Goal: Transaction & Acquisition: Book appointment/travel/reservation

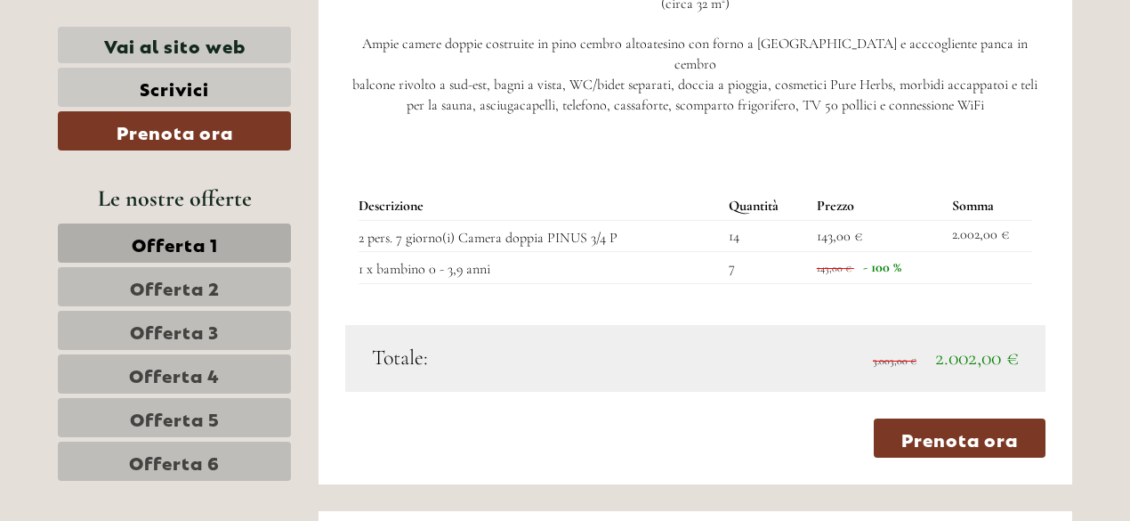
scroll to position [1688, 0]
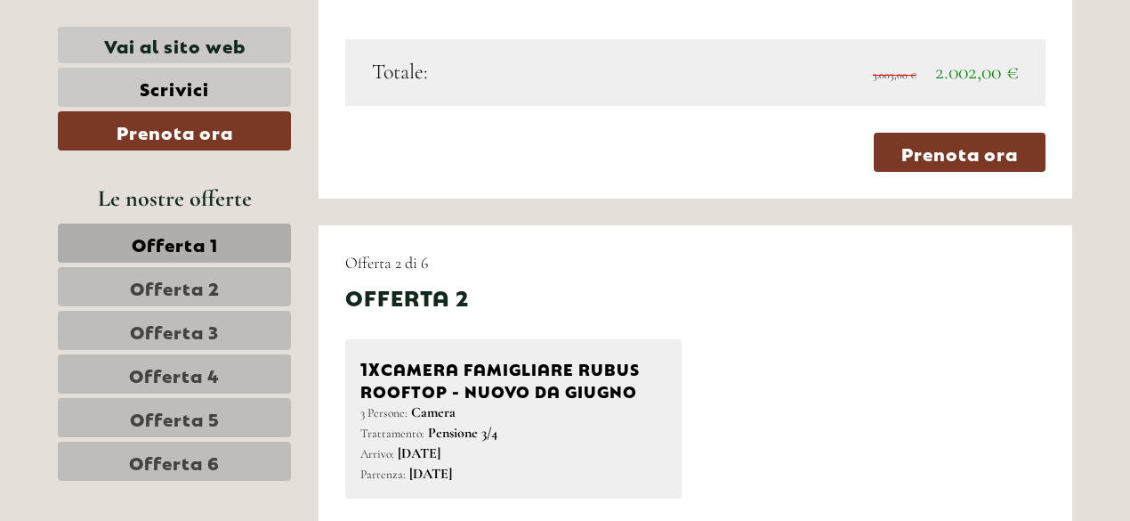
click at [169, 280] on span "Offerta 2" at bounding box center [175, 286] width 90 height 25
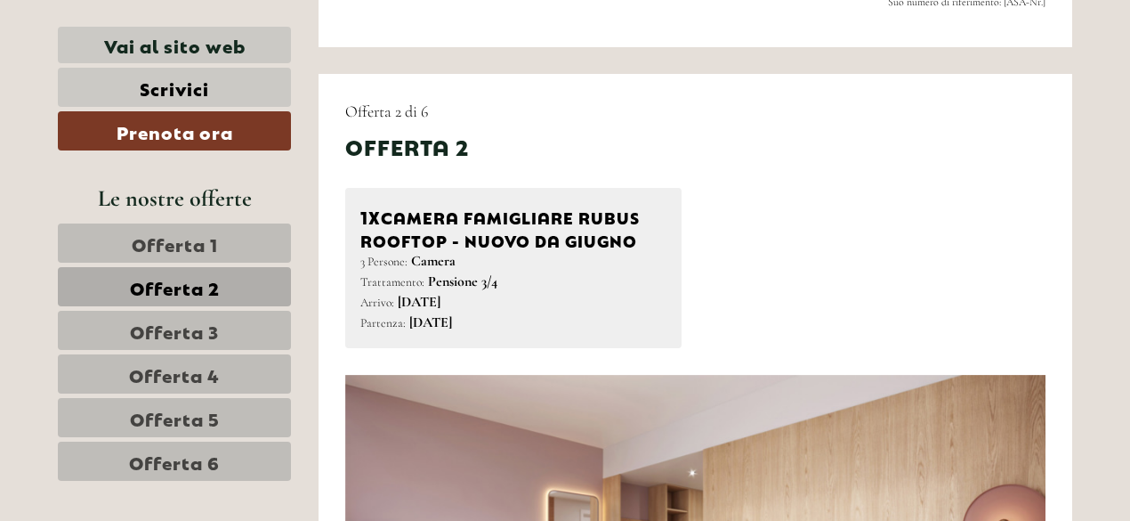
scroll to position [878, 0]
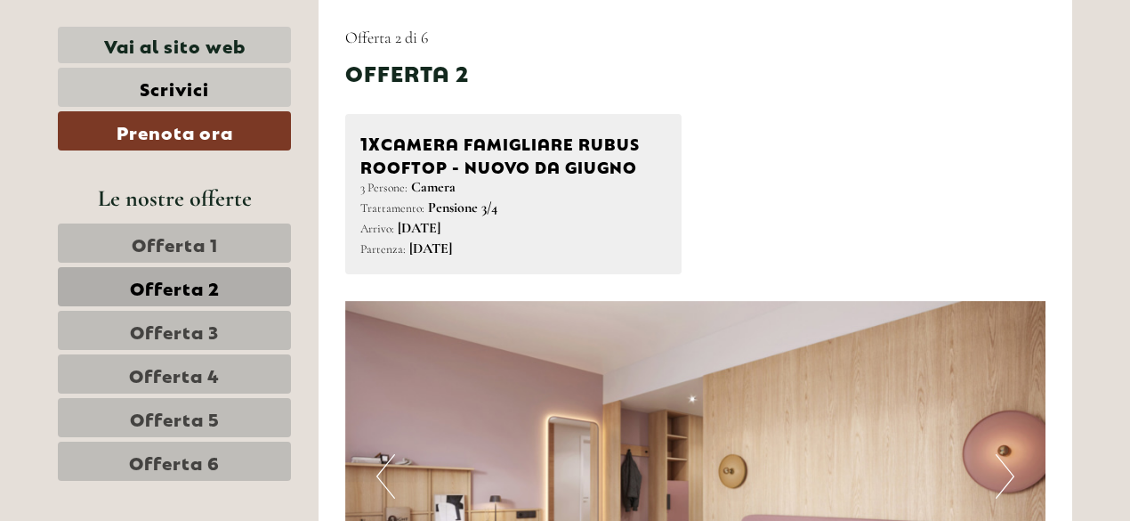
click at [233, 241] on link "Offerta 1" at bounding box center [174, 242] width 233 height 39
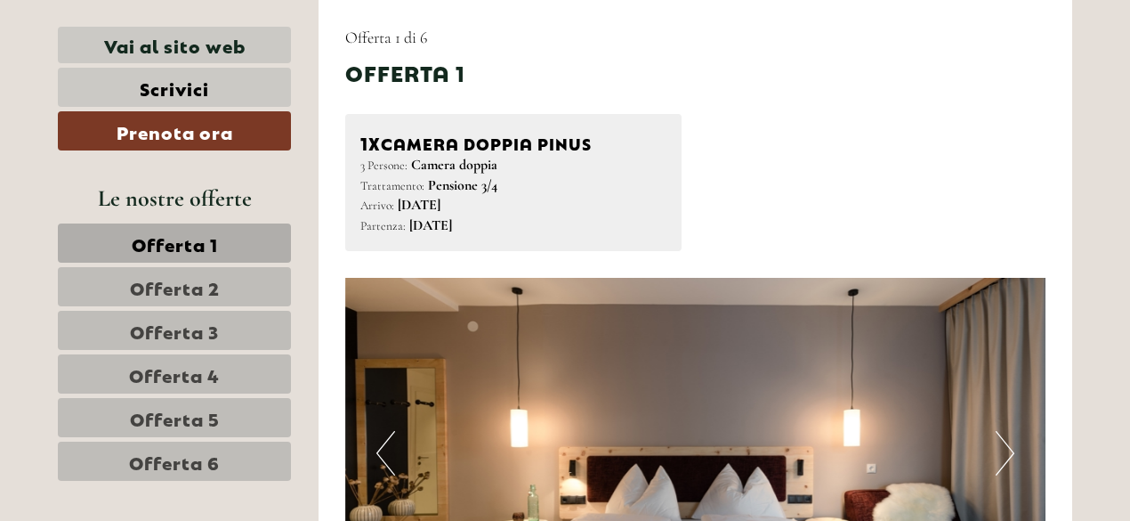
scroll to position [1145, 0]
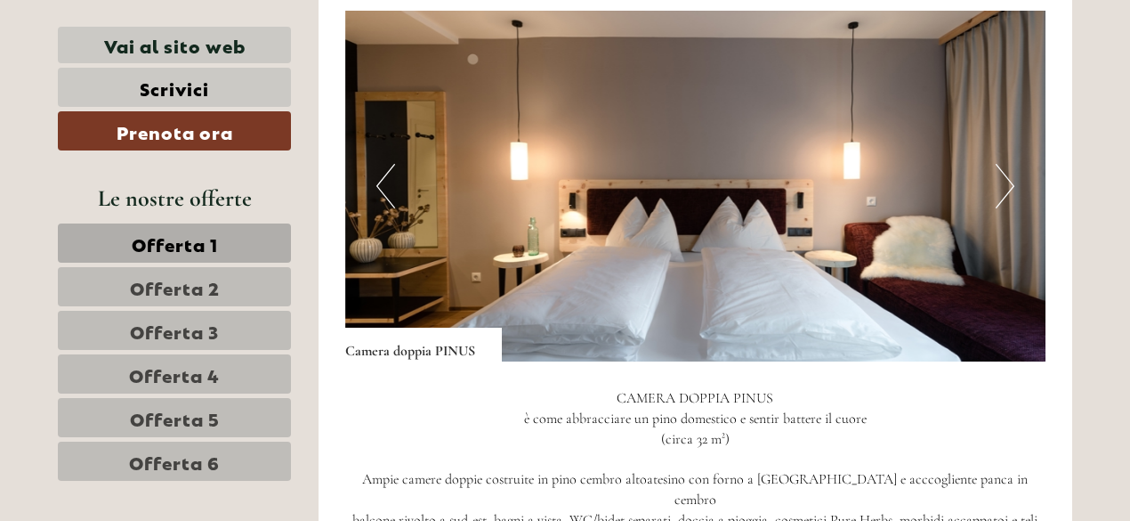
click at [990, 182] on img at bounding box center [695, 186] width 701 height 351
click at [1008, 180] on button "Next" at bounding box center [1005, 186] width 19 height 45
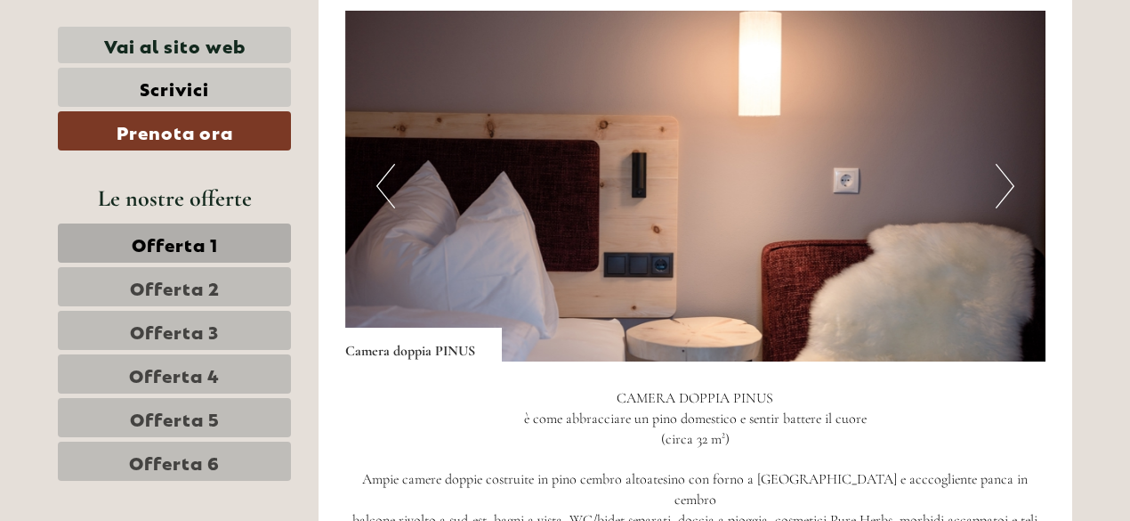
click at [1008, 180] on button "Next" at bounding box center [1005, 186] width 19 height 45
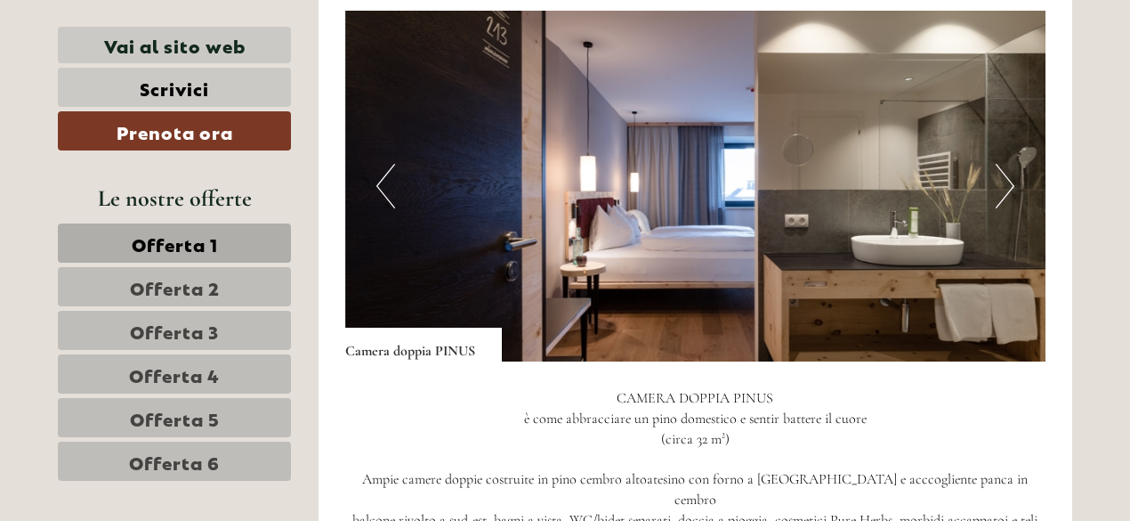
click at [1008, 180] on button "Next" at bounding box center [1005, 186] width 19 height 45
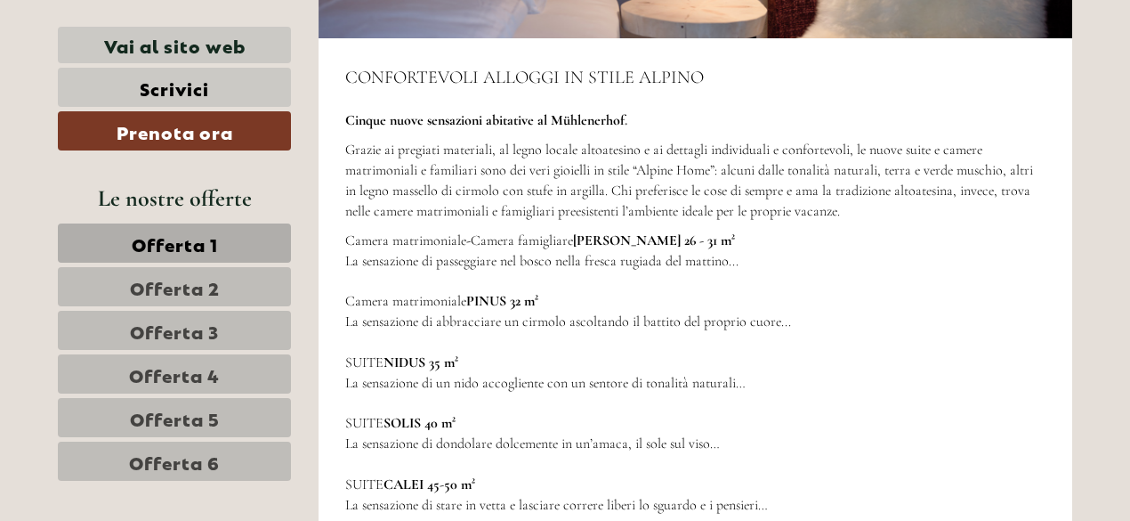
click at [149, 247] on span "Offerta 1" at bounding box center [175, 243] width 86 height 25
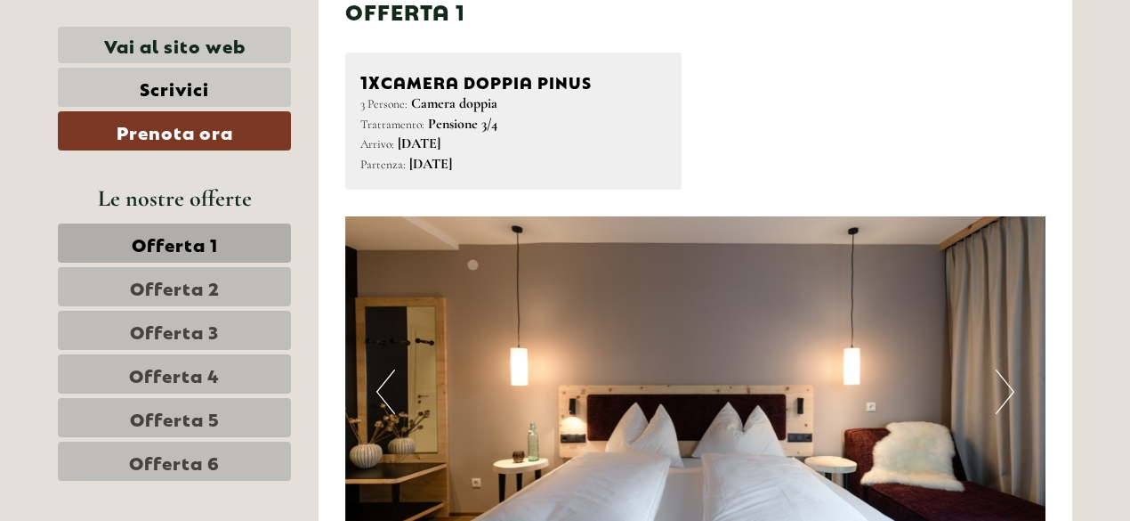
scroll to position [967, 0]
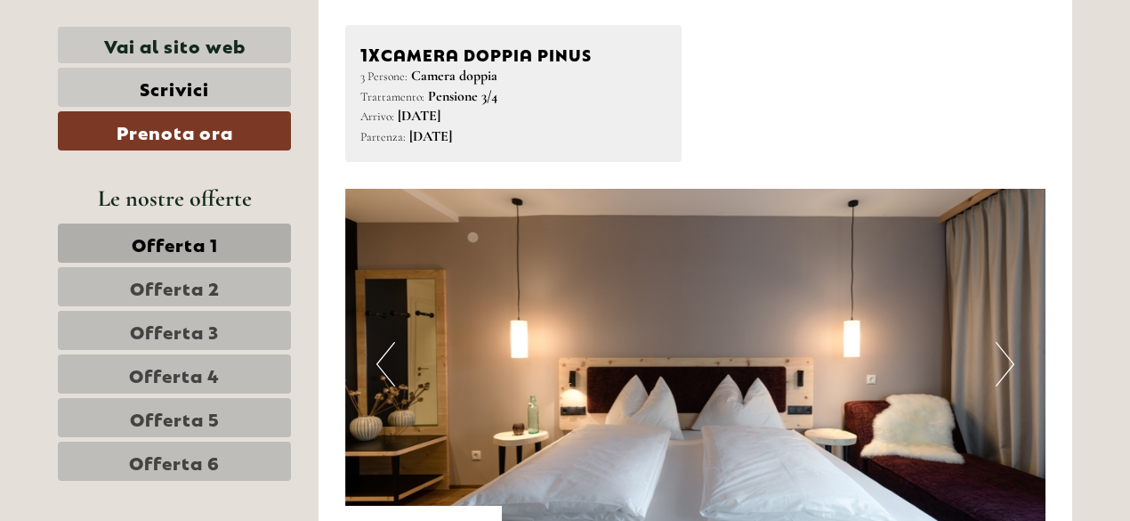
click at [178, 280] on span "Offerta 2" at bounding box center [175, 286] width 90 height 25
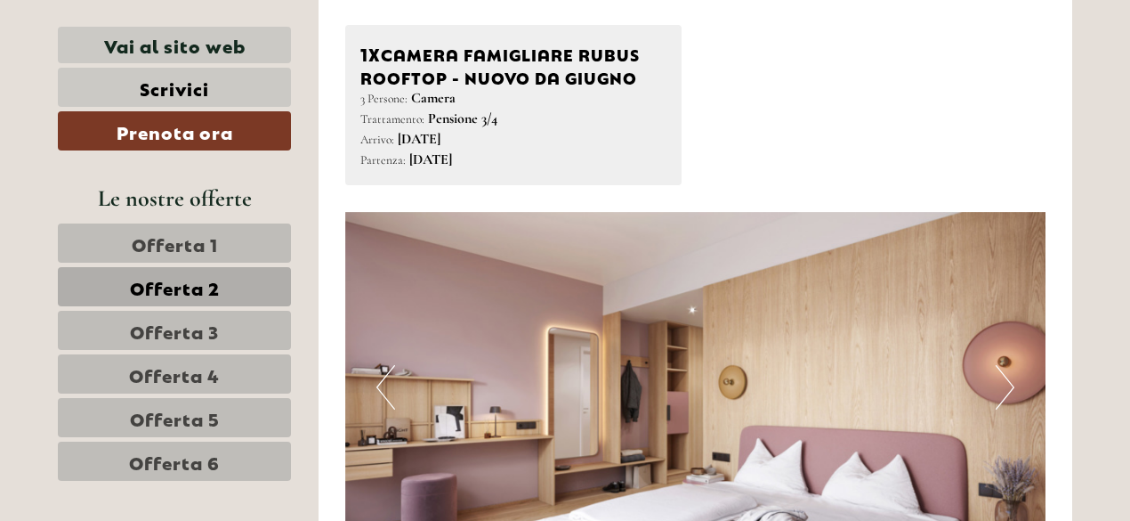
click at [996, 385] on button "Next" at bounding box center [1005, 387] width 19 height 45
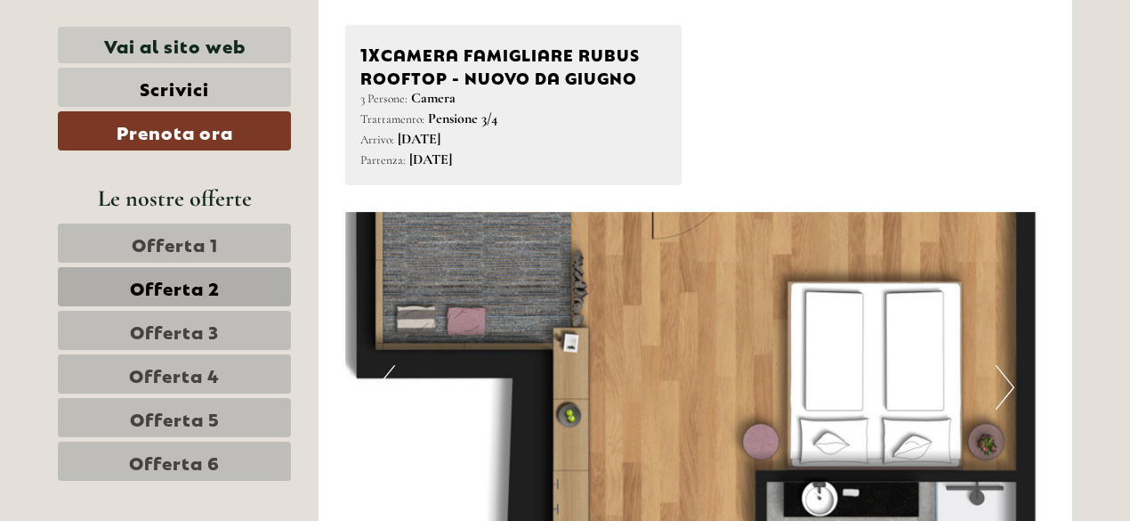
click at [996, 385] on button "Next" at bounding box center [1005, 387] width 19 height 45
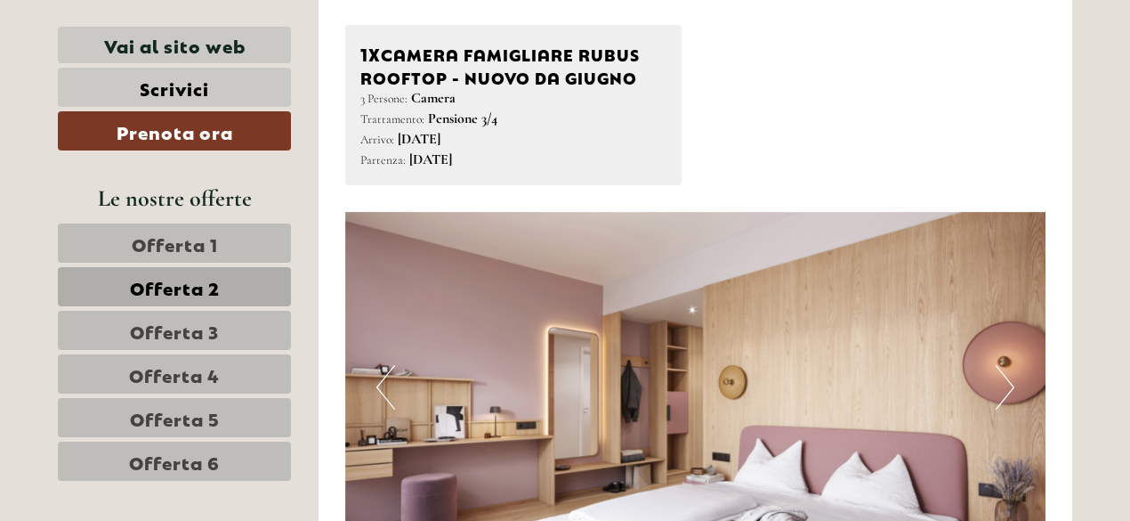
click at [388, 389] on button "Previous" at bounding box center [385, 387] width 19 height 45
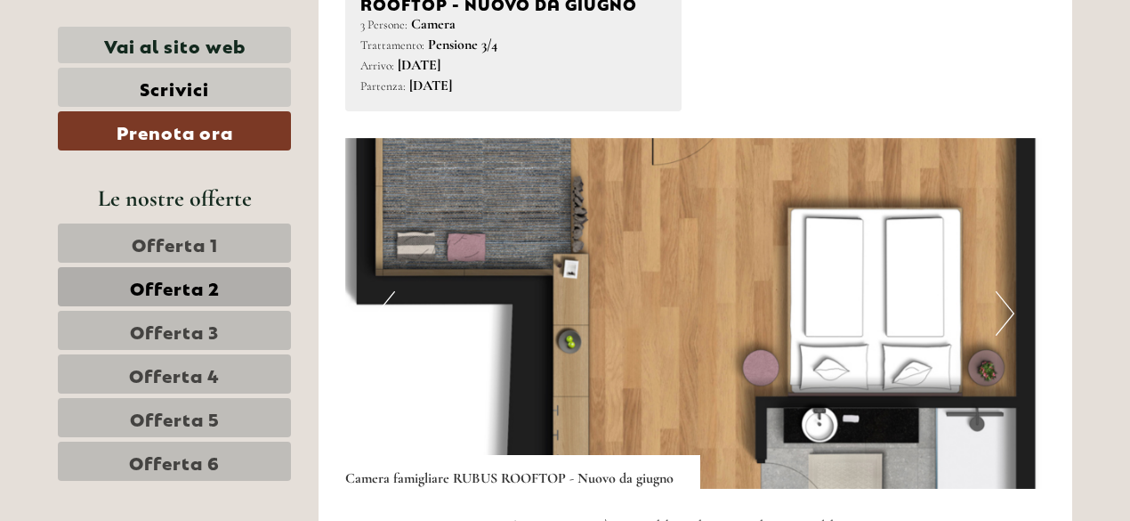
scroll to position [1145, 0]
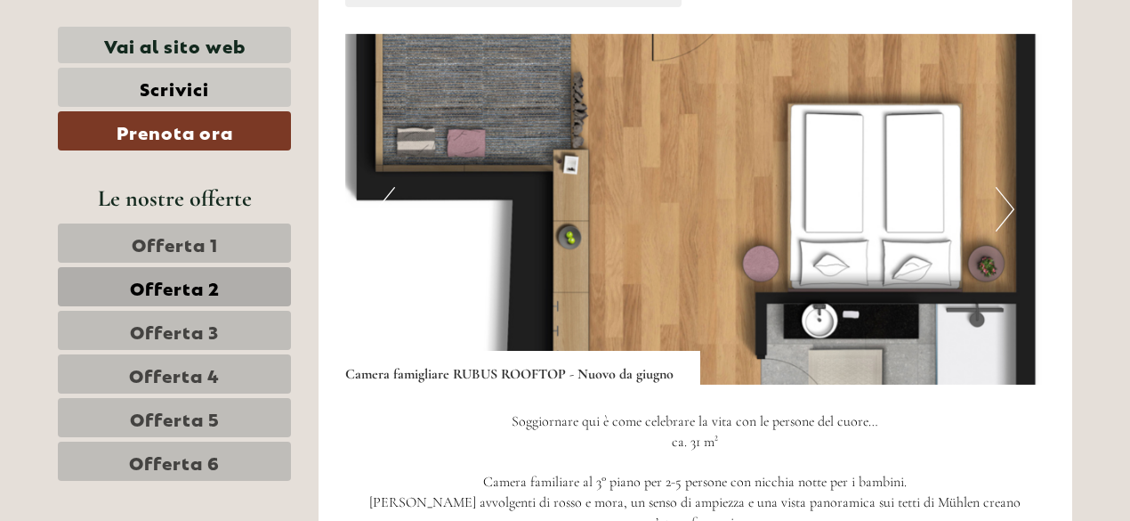
click at [1003, 232] on img at bounding box center [695, 209] width 701 height 351
click at [1006, 218] on button "Next" at bounding box center [1005, 209] width 19 height 45
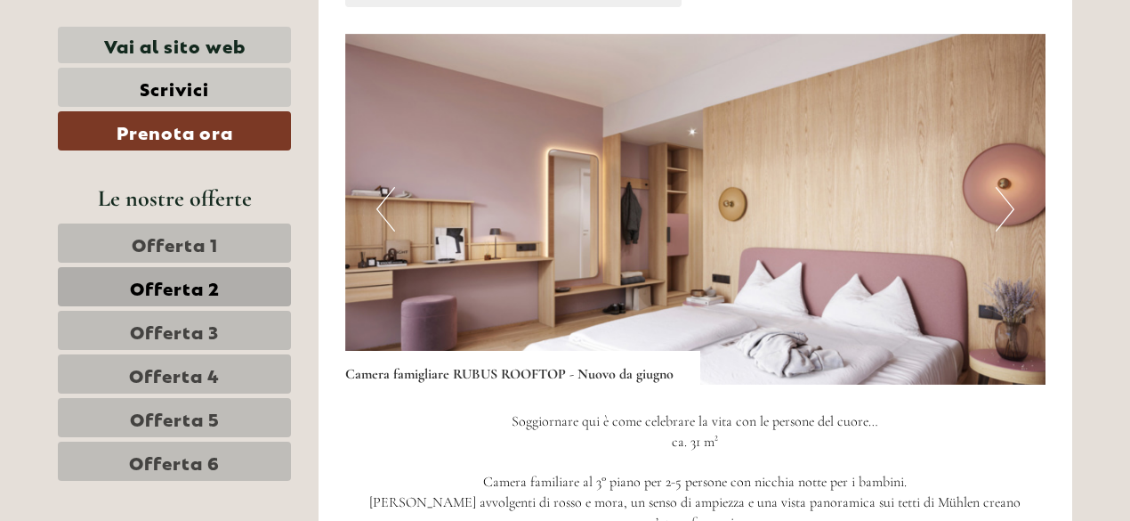
click at [1006, 218] on button "Next" at bounding box center [1005, 209] width 19 height 45
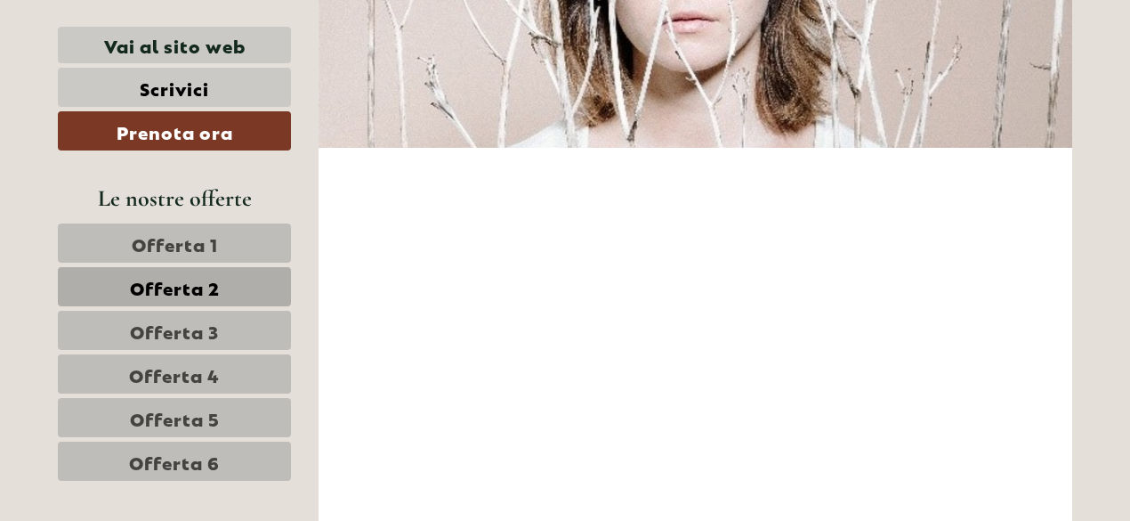
scroll to position [5061, 0]
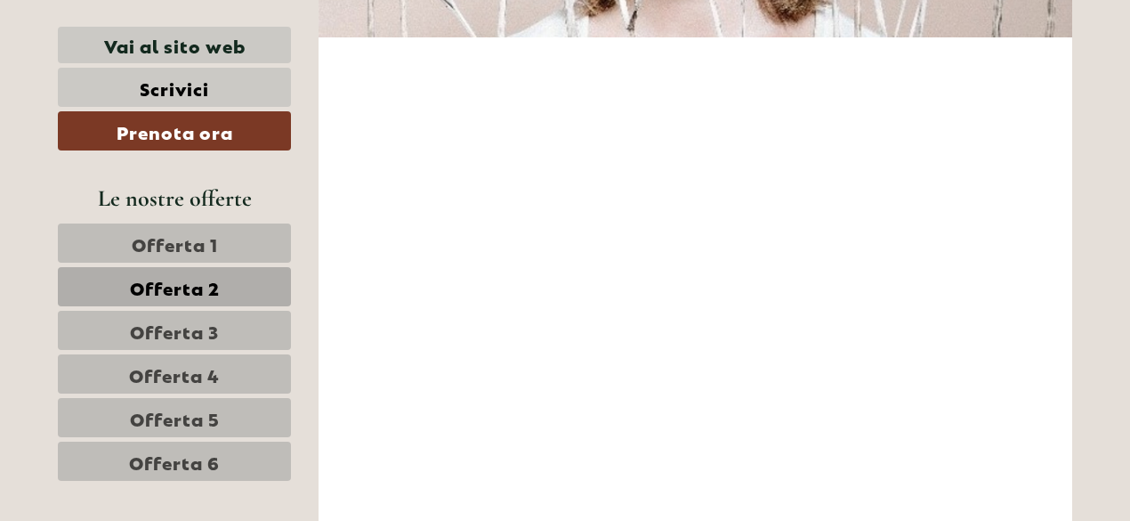
click at [160, 330] on span "Offerta 3" at bounding box center [174, 330] width 89 height 25
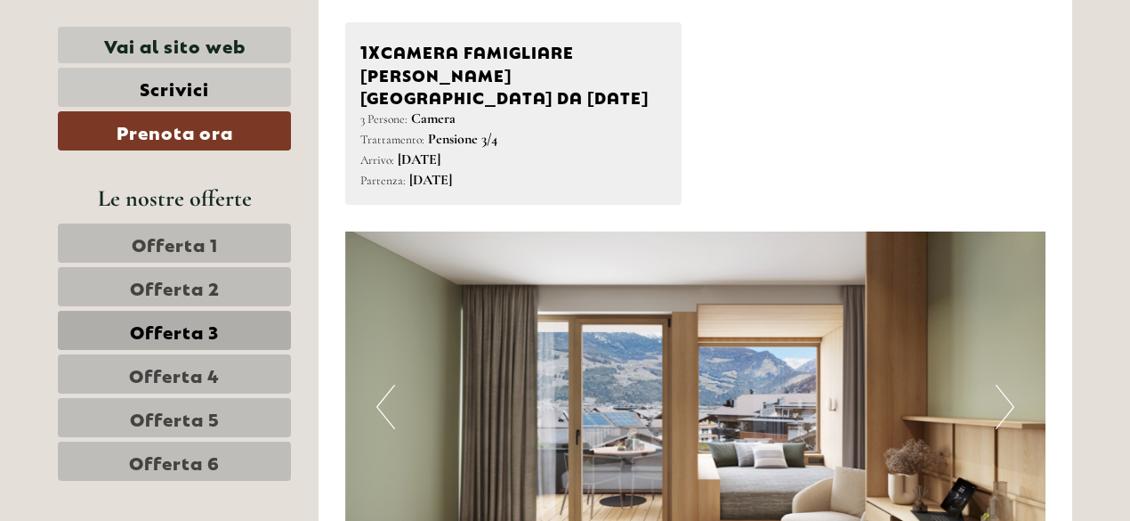
scroll to position [1056, 0]
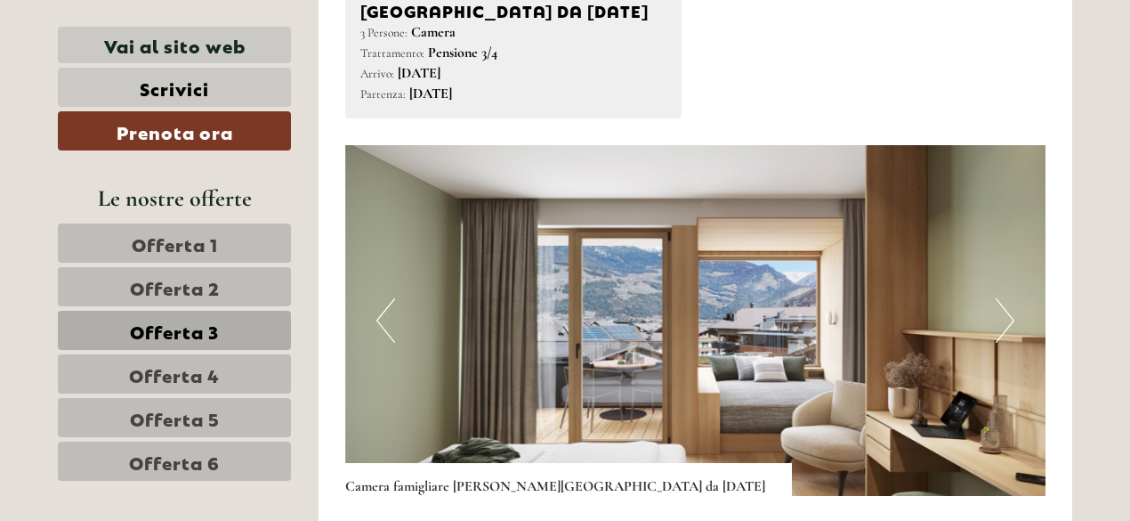
click at [1014, 298] on button "Next" at bounding box center [1005, 320] width 19 height 45
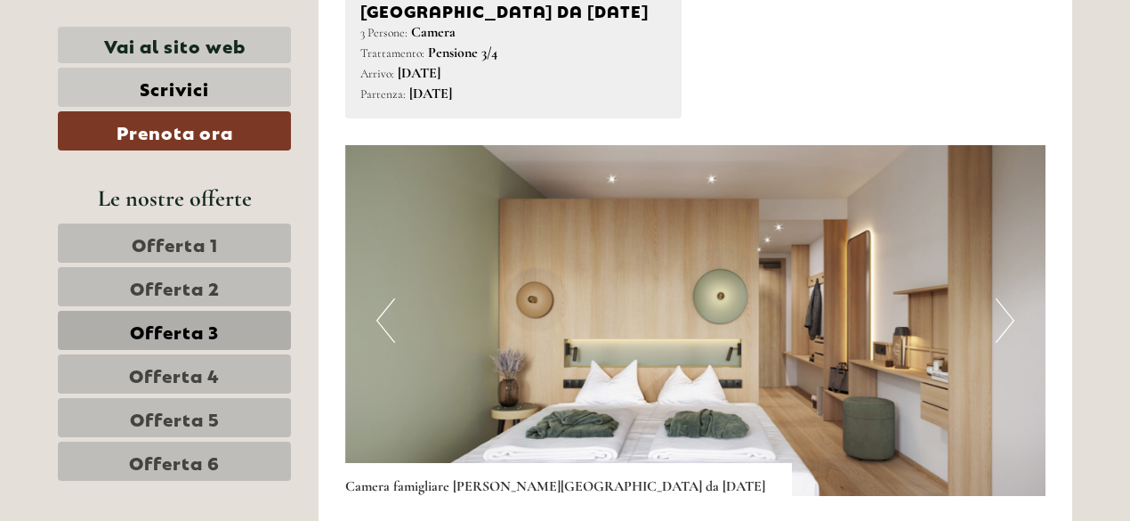
click at [992, 307] on img at bounding box center [695, 320] width 701 height 351
click at [1016, 302] on img at bounding box center [695, 320] width 701 height 351
click at [1008, 300] on button "Next" at bounding box center [1005, 320] width 19 height 45
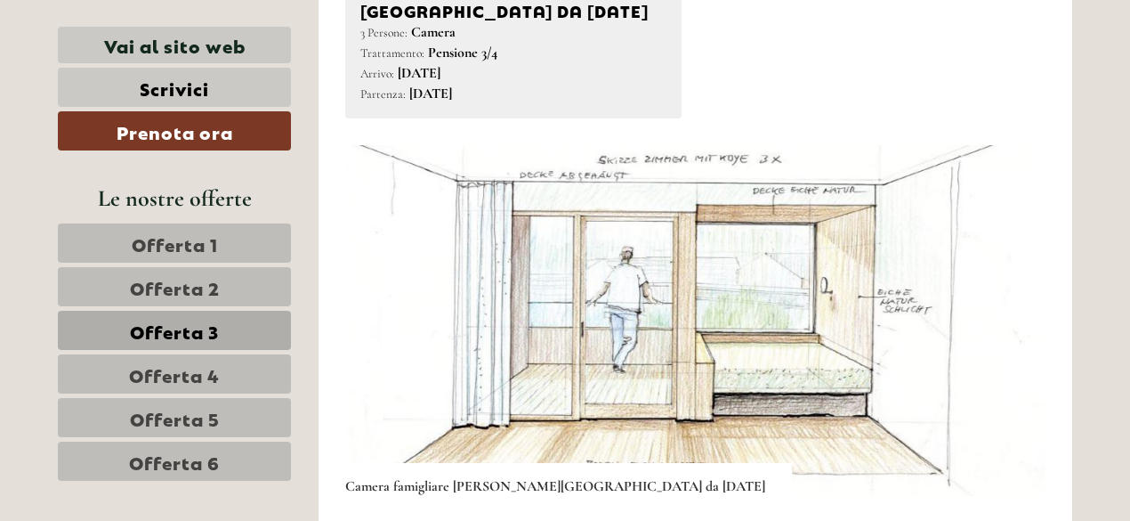
click at [1008, 300] on button "Next" at bounding box center [1005, 320] width 19 height 45
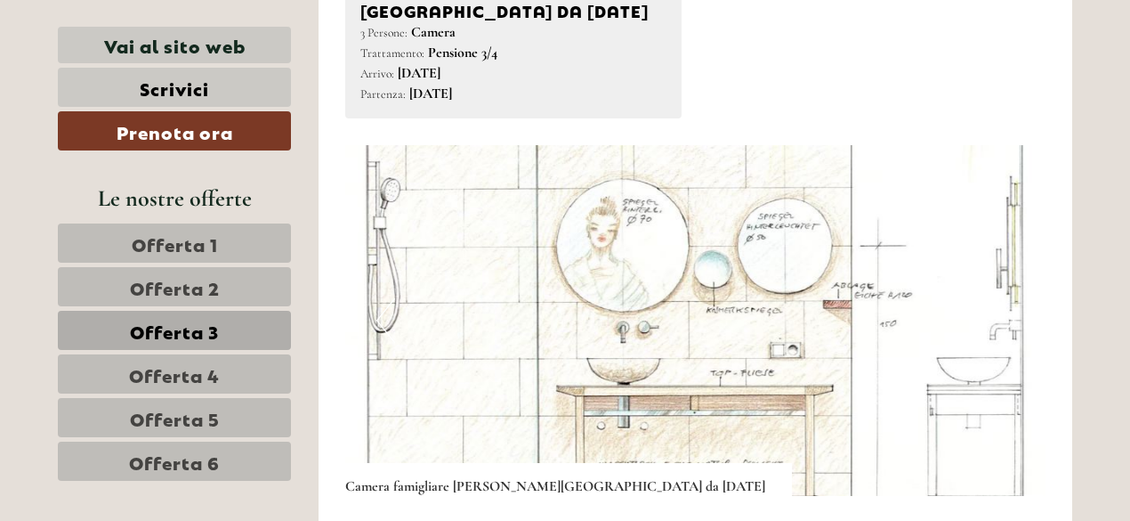
click at [1008, 300] on button "Next" at bounding box center [1005, 320] width 19 height 45
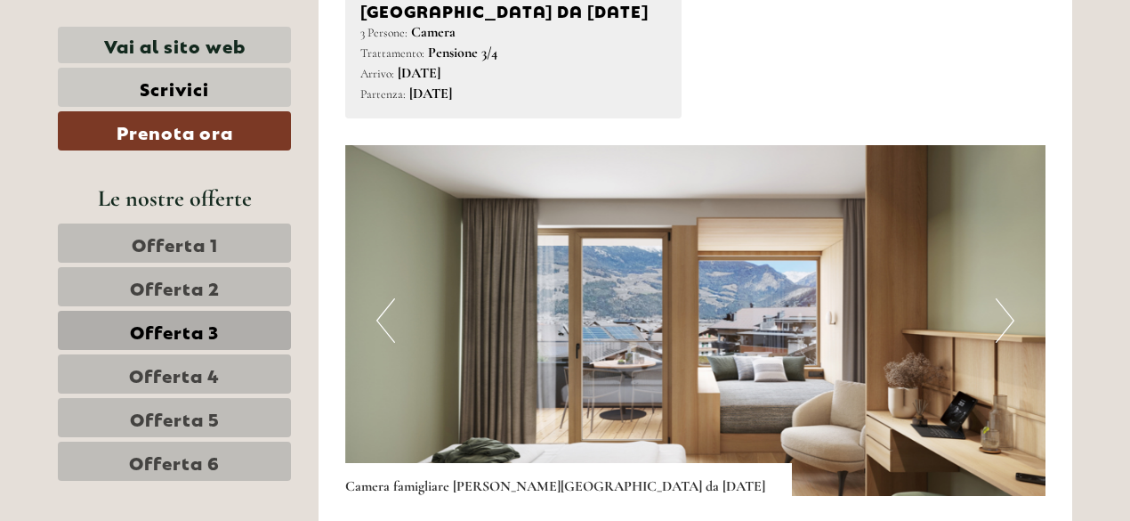
click at [1008, 300] on button "Next" at bounding box center [1005, 320] width 19 height 45
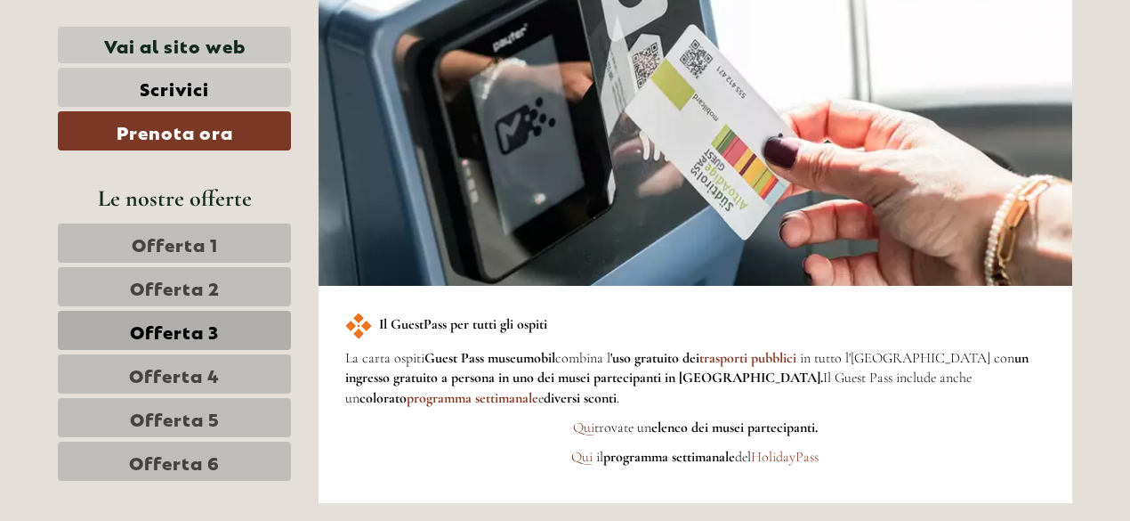
scroll to position [2658, 0]
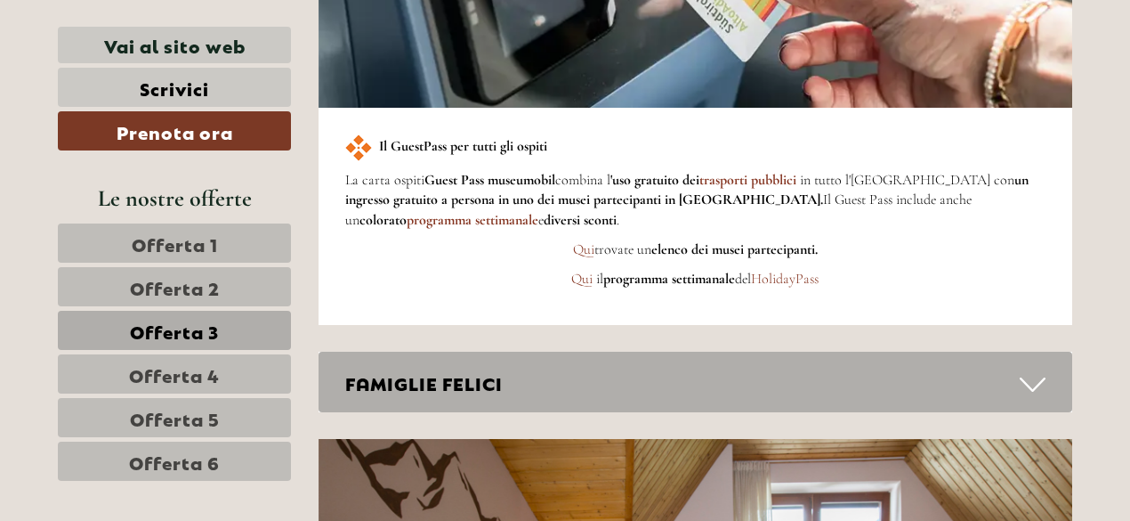
click at [184, 368] on span "Offerta 4" at bounding box center [174, 373] width 91 height 25
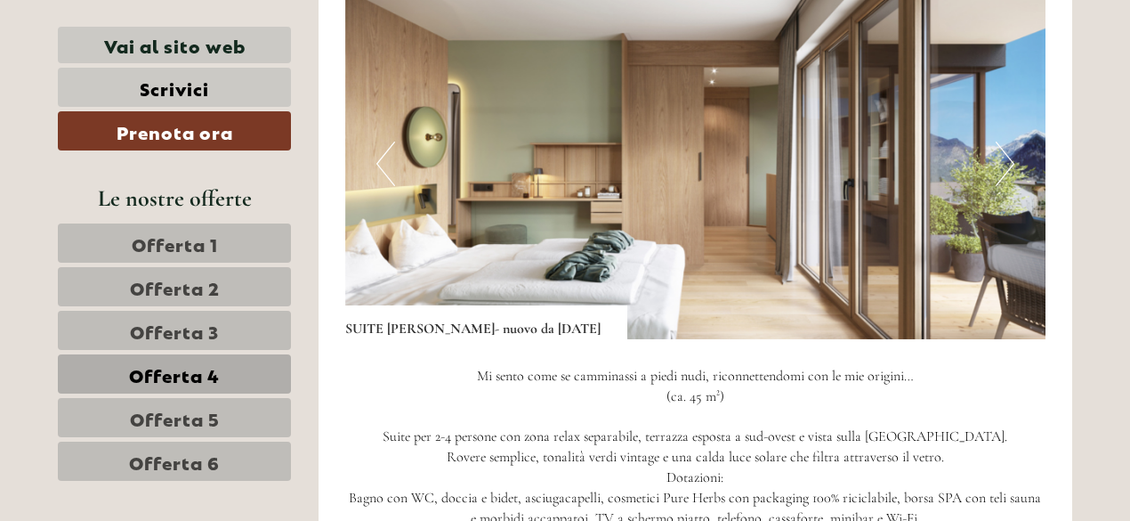
scroll to position [1145, 0]
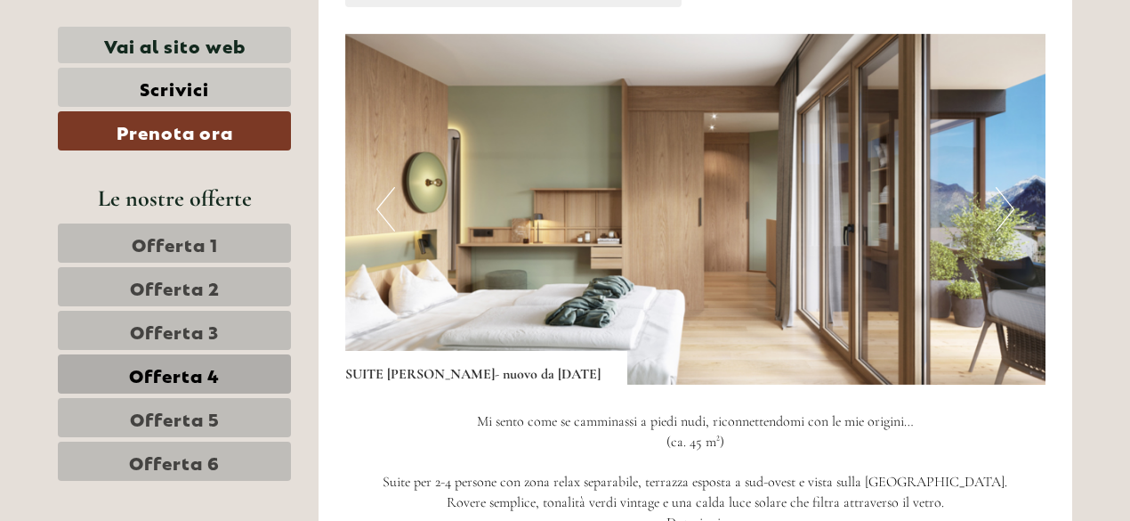
click at [1002, 206] on button "Next" at bounding box center [1005, 209] width 19 height 45
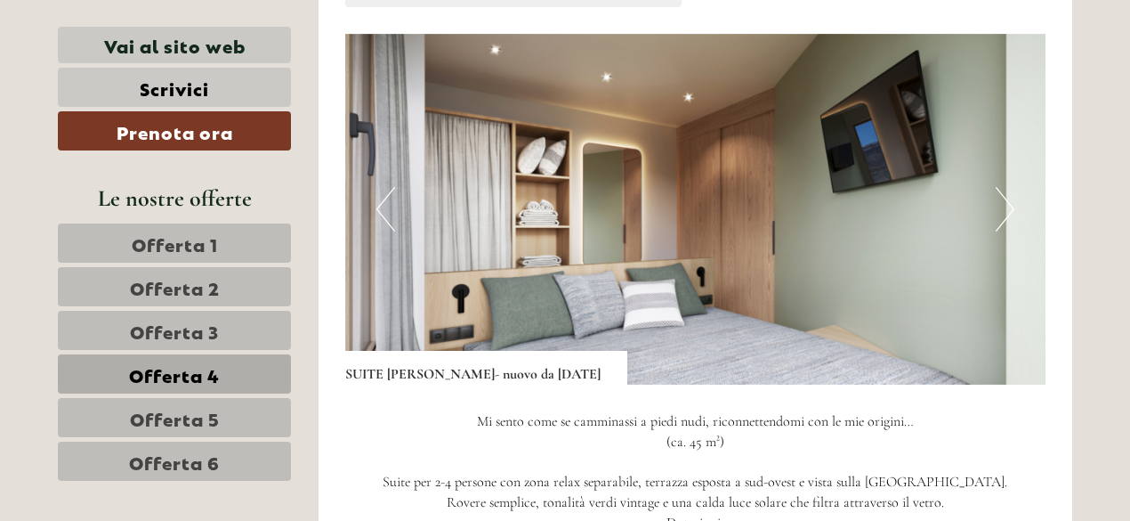
click at [1002, 206] on button "Next" at bounding box center [1005, 209] width 19 height 45
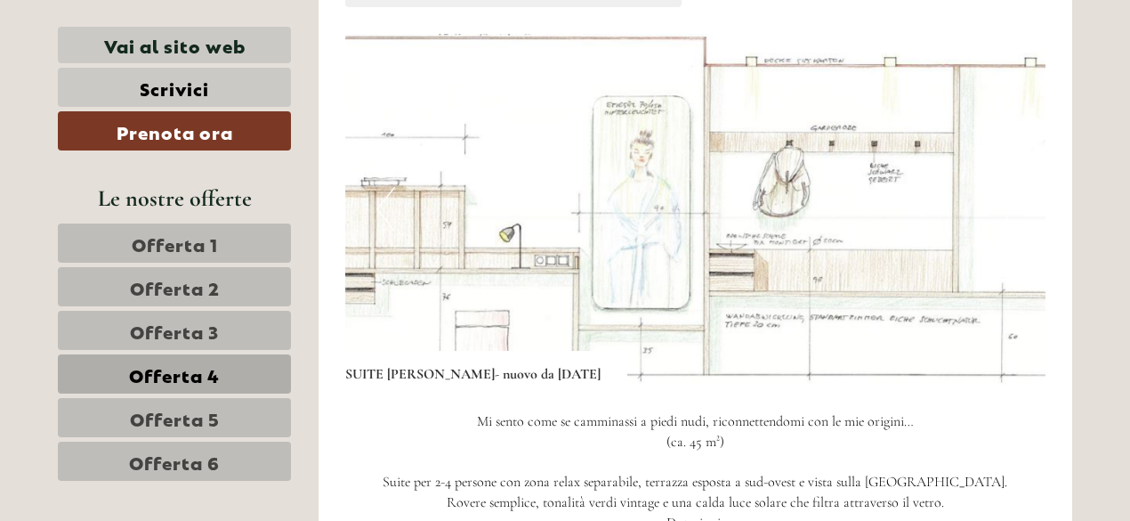
click at [1002, 206] on button "Next" at bounding box center [1005, 209] width 19 height 45
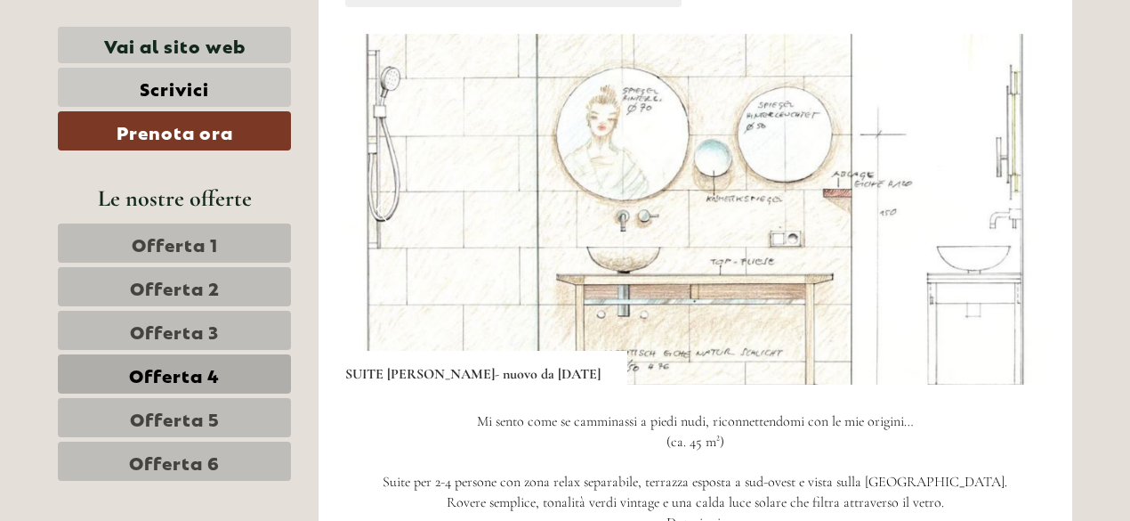
click at [1002, 206] on button "Next" at bounding box center [1005, 209] width 19 height 45
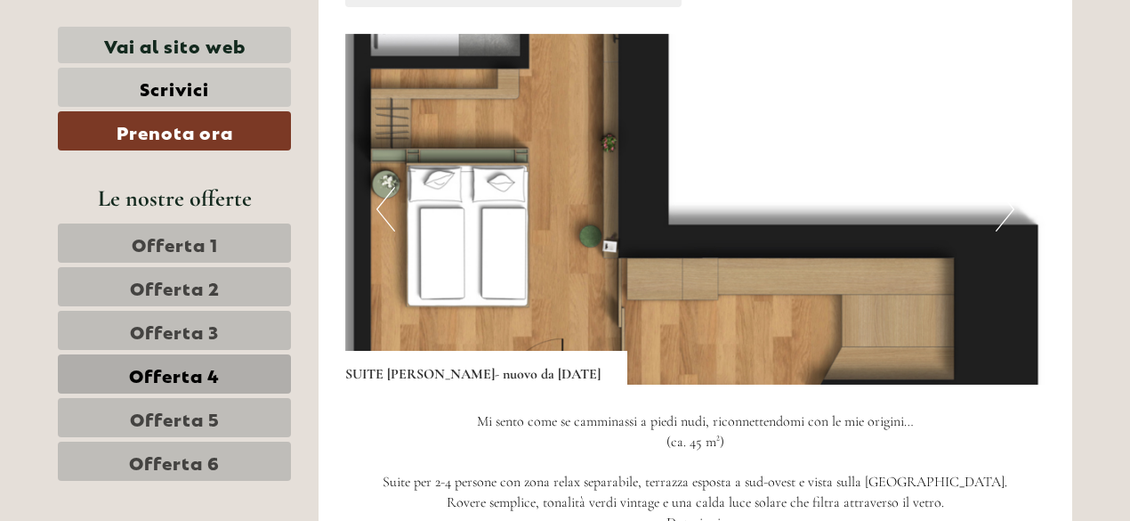
click at [1002, 206] on button "Next" at bounding box center [1005, 209] width 19 height 45
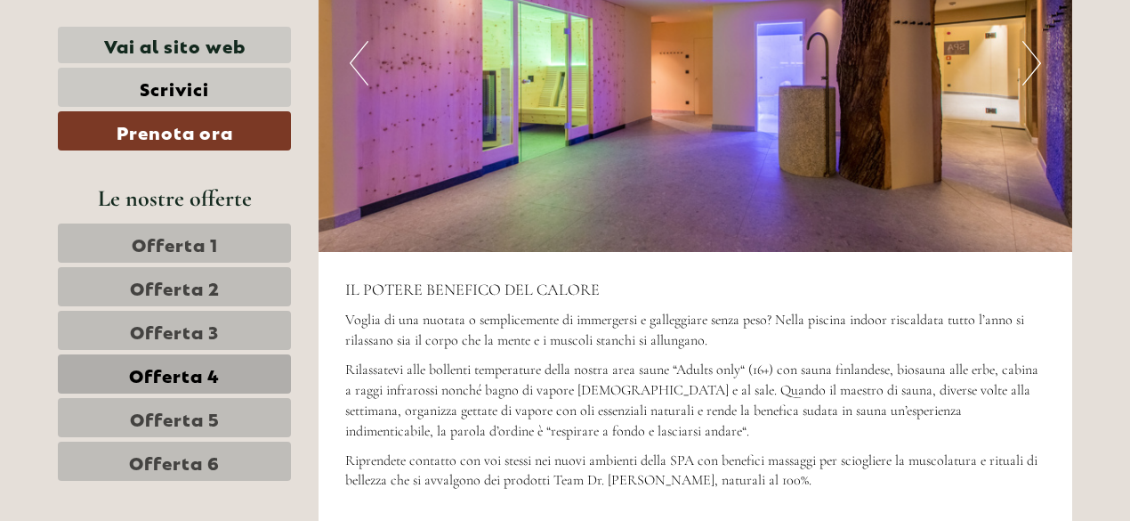
scroll to position [3904, 0]
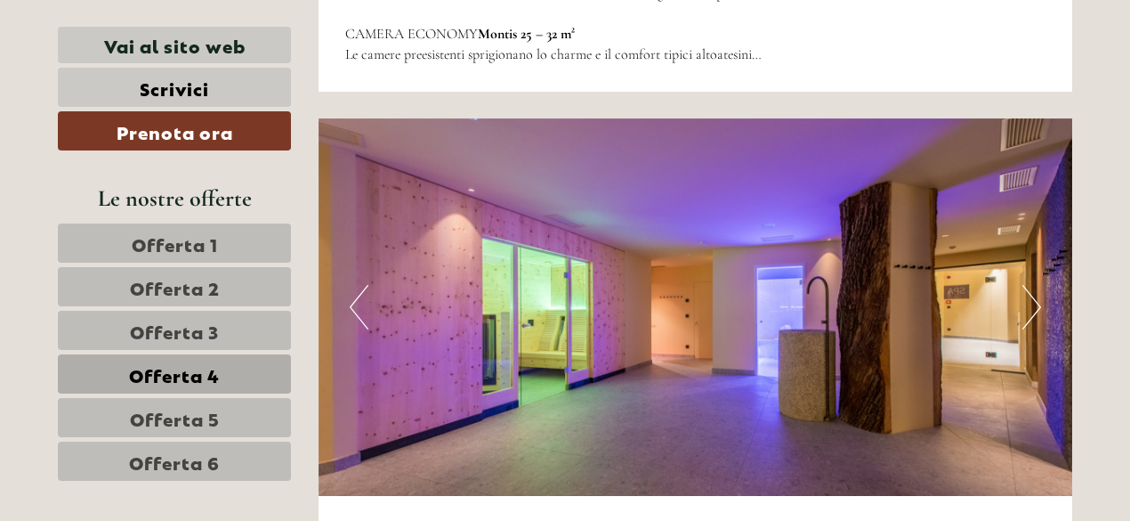
click at [171, 412] on span "Offerta 5" at bounding box center [175, 417] width 90 height 25
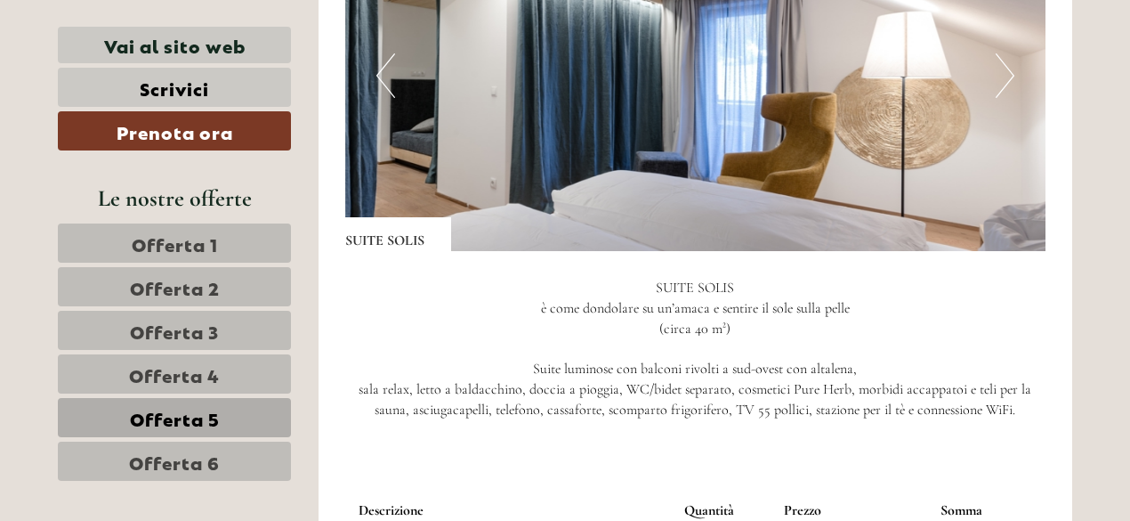
scroll to position [967, 0]
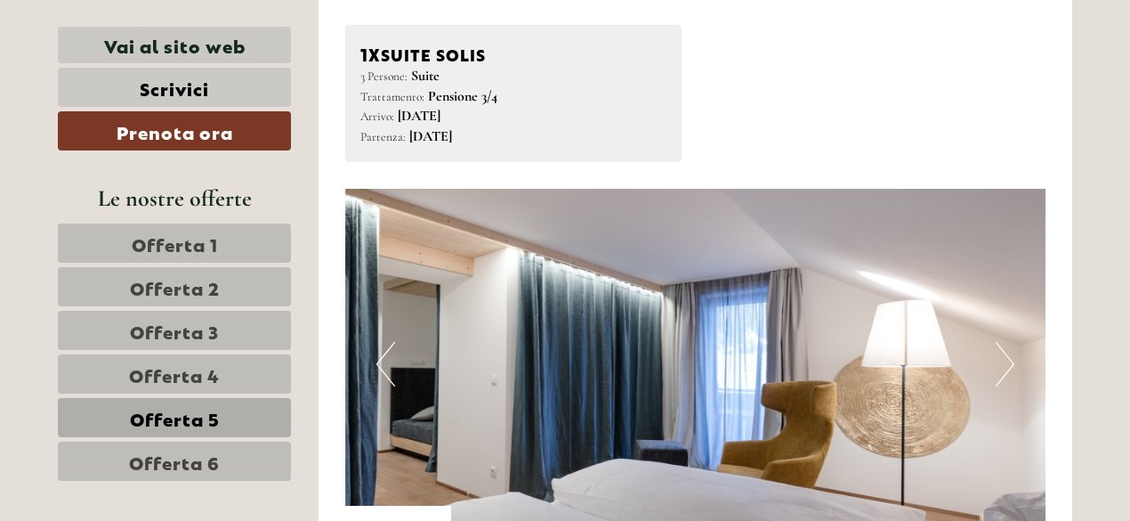
click at [1011, 376] on button "Next" at bounding box center [1005, 364] width 19 height 45
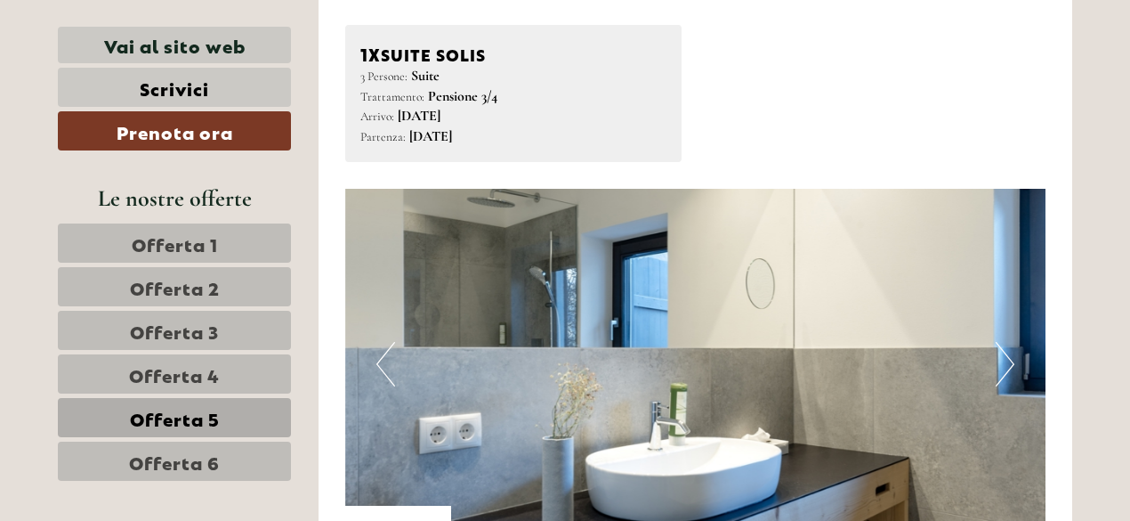
click at [1011, 376] on button "Next" at bounding box center [1005, 364] width 19 height 45
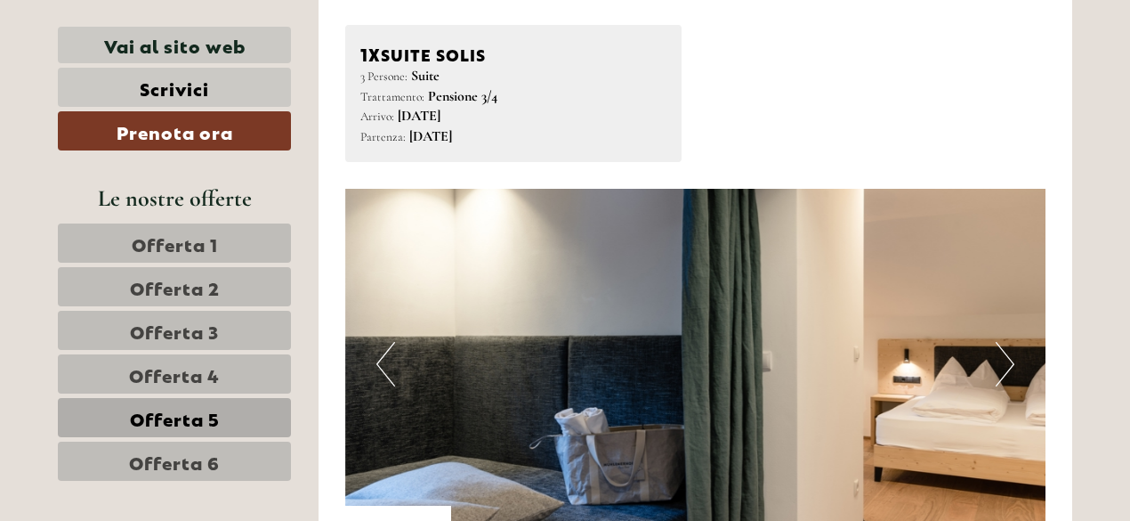
click at [1011, 376] on button "Next" at bounding box center [1005, 364] width 19 height 45
click at [1011, 375] on button "Next" at bounding box center [1005, 364] width 19 height 45
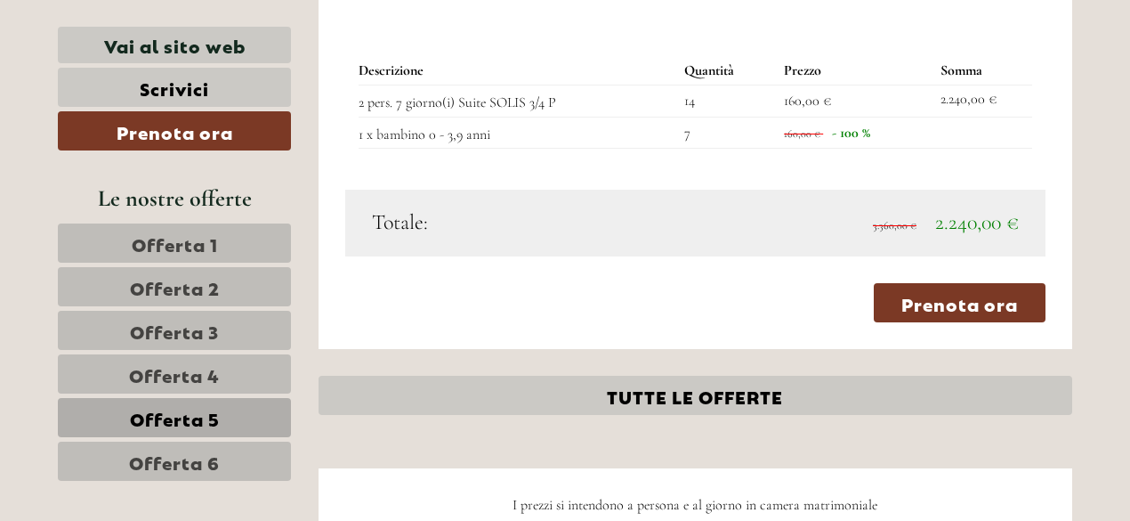
scroll to position [1590, 0]
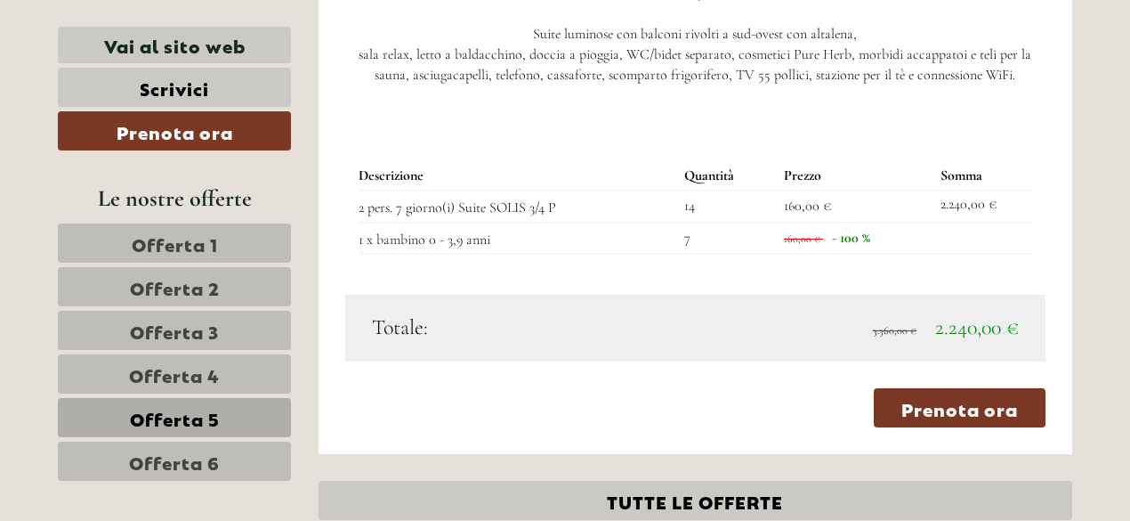
click at [189, 465] on span "Offerta 6" at bounding box center [174, 461] width 91 height 25
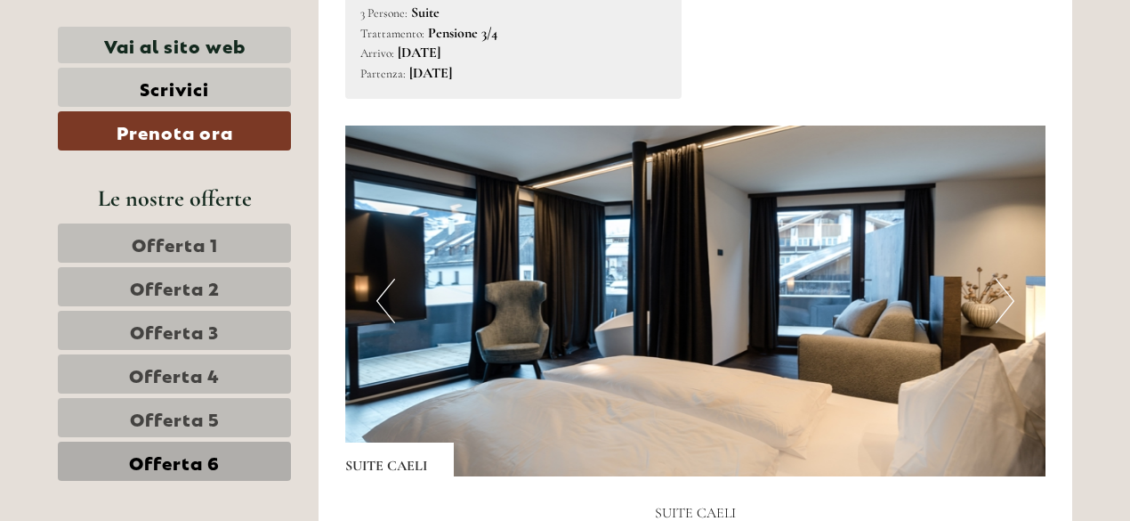
scroll to position [1056, 0]
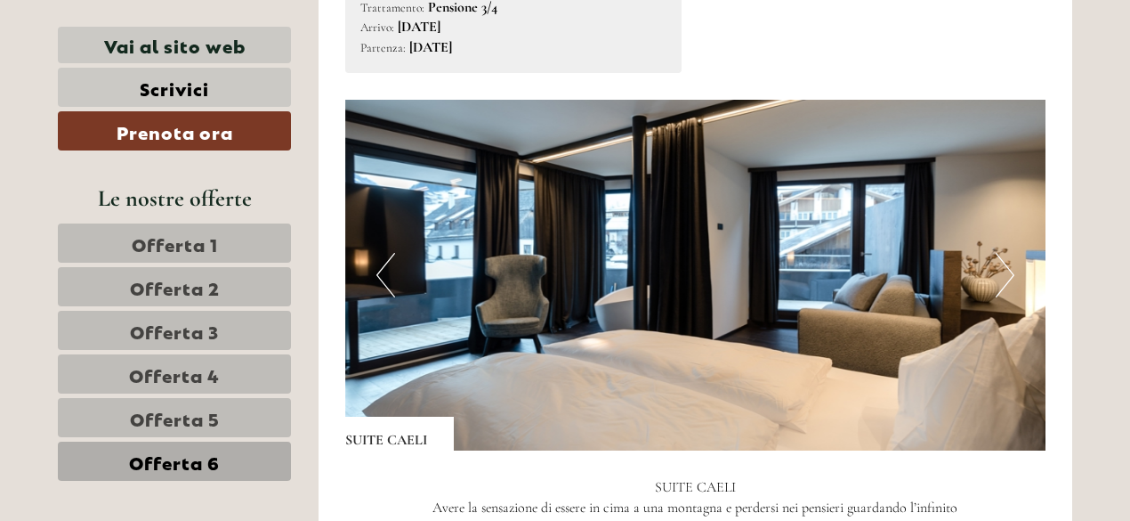
click at [1000, 273] on button "Next" at bounding box center [1005, 275] width 19 height 45
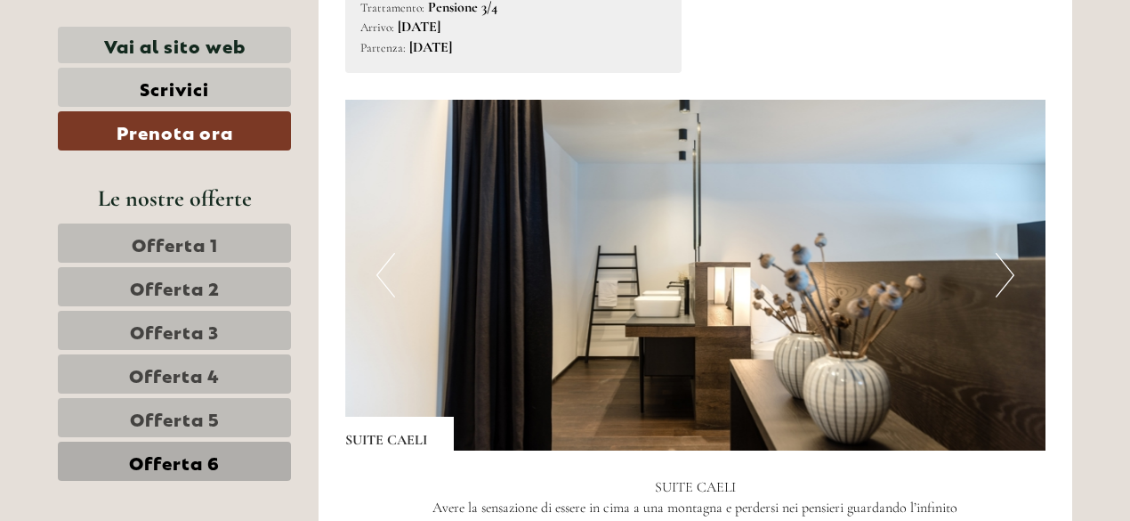
click at [1000, 273] on button "Next" at bounding box center [1005, 275] width 19 height 45
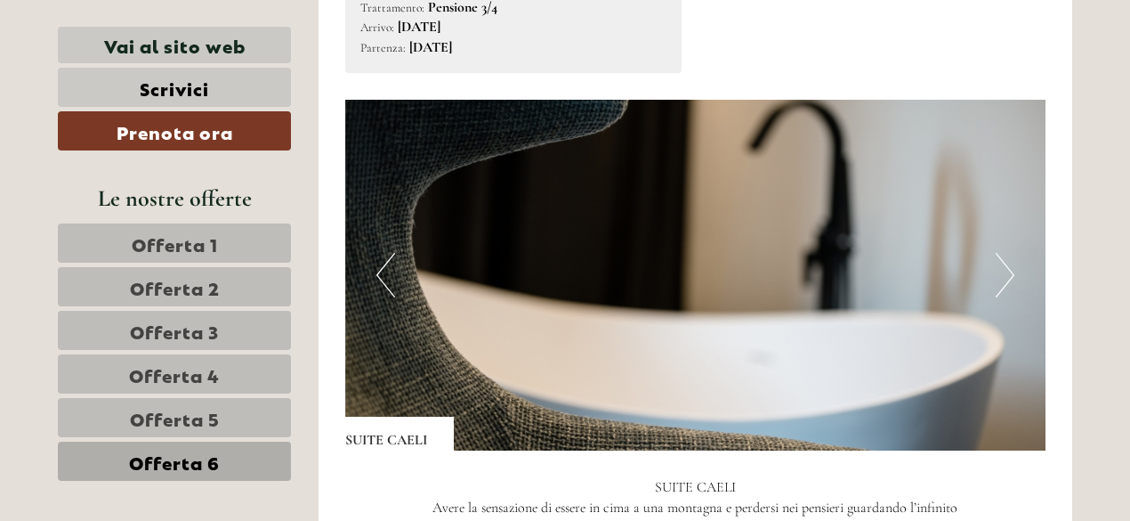
click at [1000, 273] on button "Next" at bounding box center [1005, 275] width 19 height 45
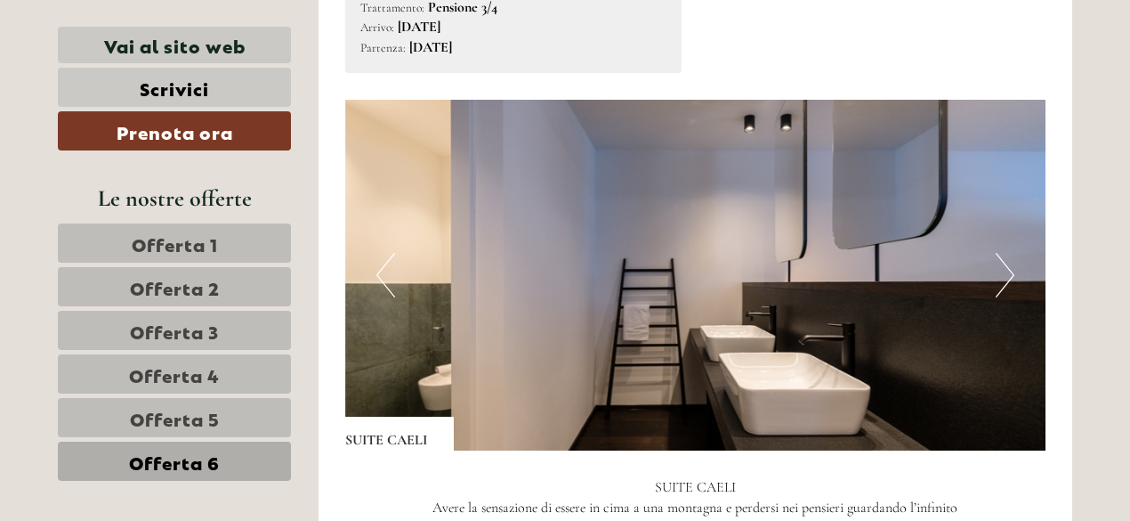
click at [1000, 273] on button "Next" at bounding box center [1005, 275] width 19 height 45
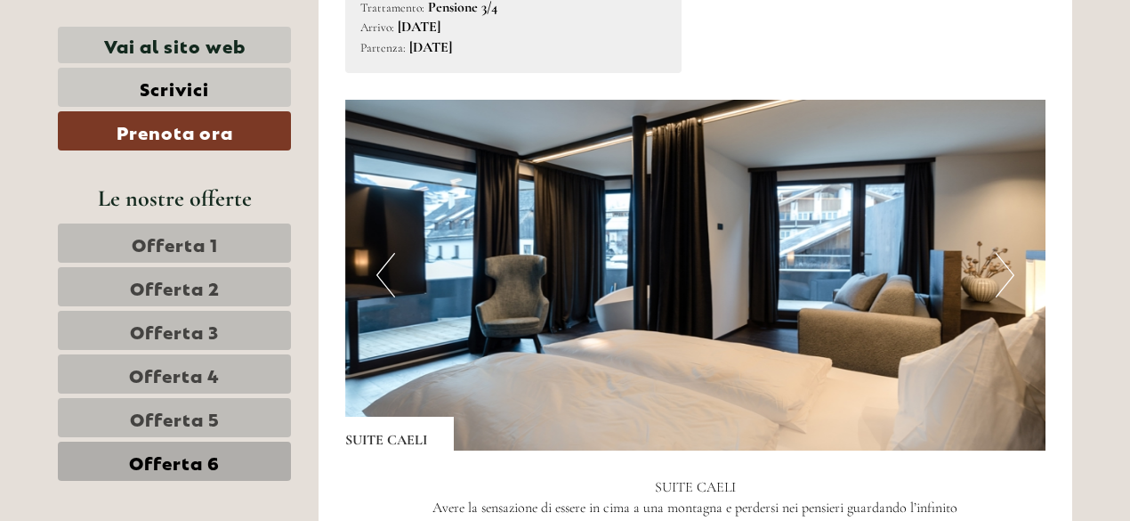
click at [1000, 273] on button "Next" at bounding box center [1005, 275] width 19 height 45
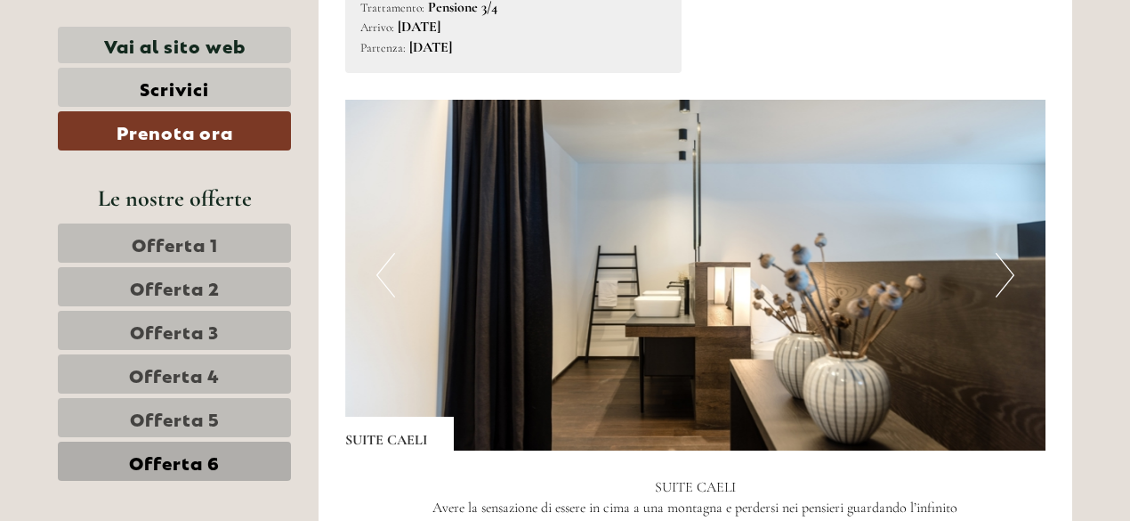
click at [1000, 273] on button "Next" at bounding box center [1005, 275] width 19 height 45
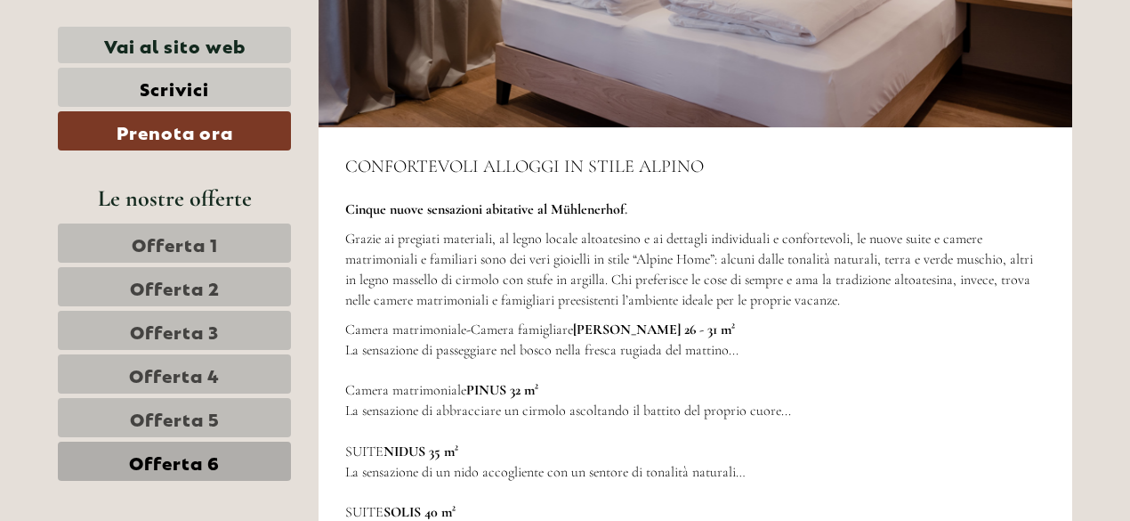
scroll to position [3815, 0]
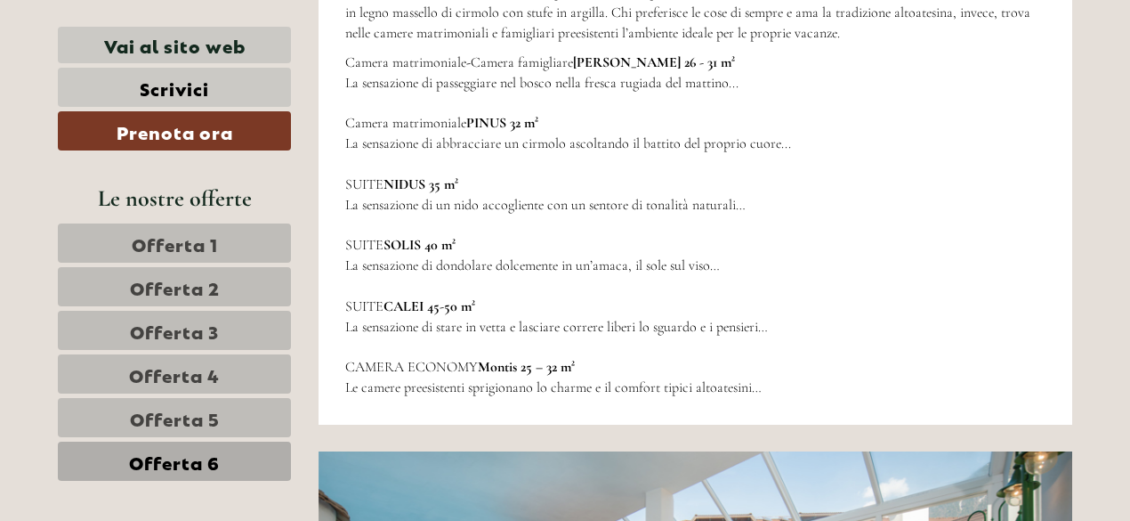
click at [157, 243] on span "Offerta 1" at bounding box center [175, 243] width 86 height 25
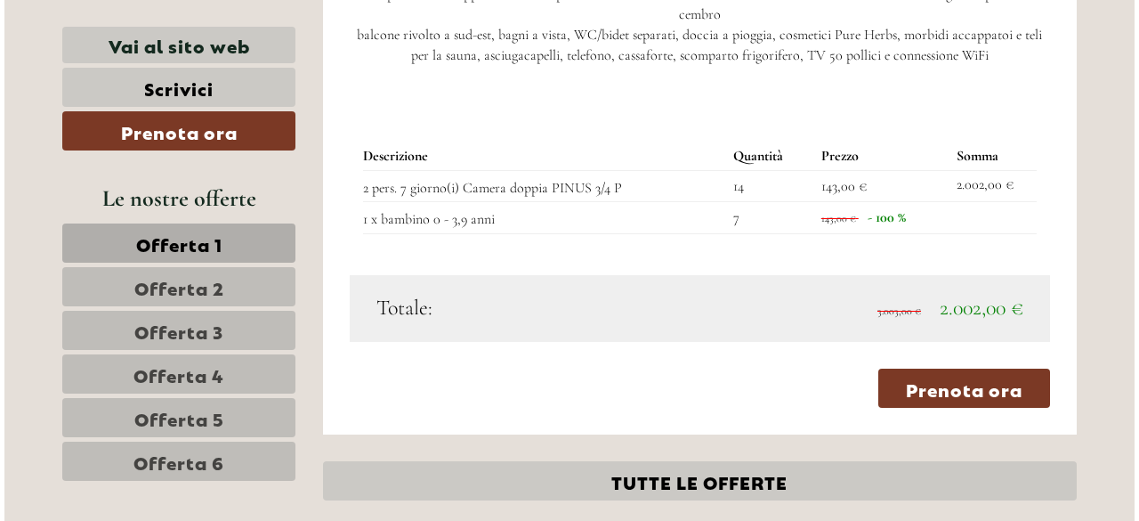
scroll to position [1679, 0]
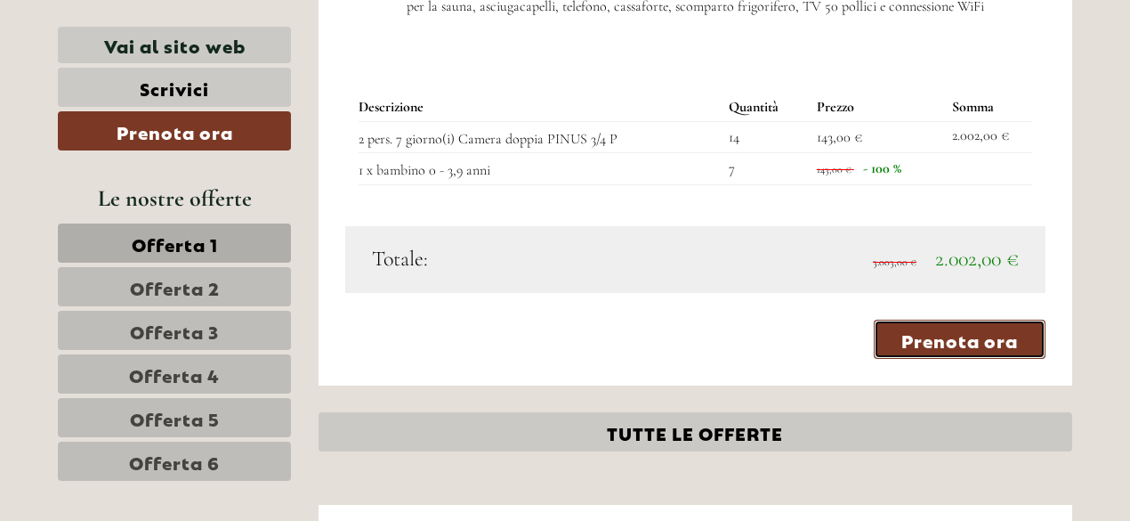
click at [957, 320] on link "Prenota ora" at bounding box center [960, 339] width 172 height 39
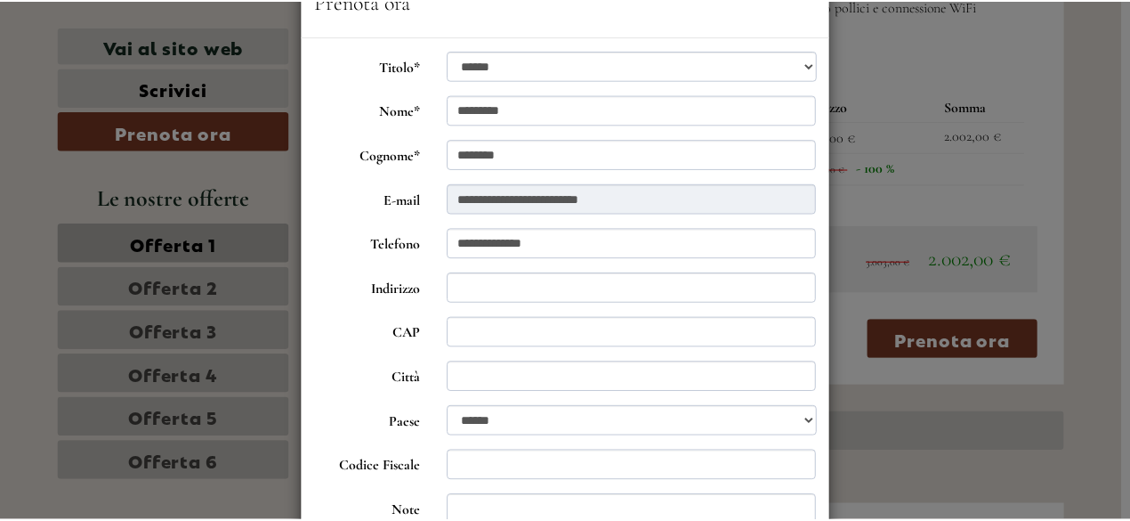
scroll to position [0, 0]
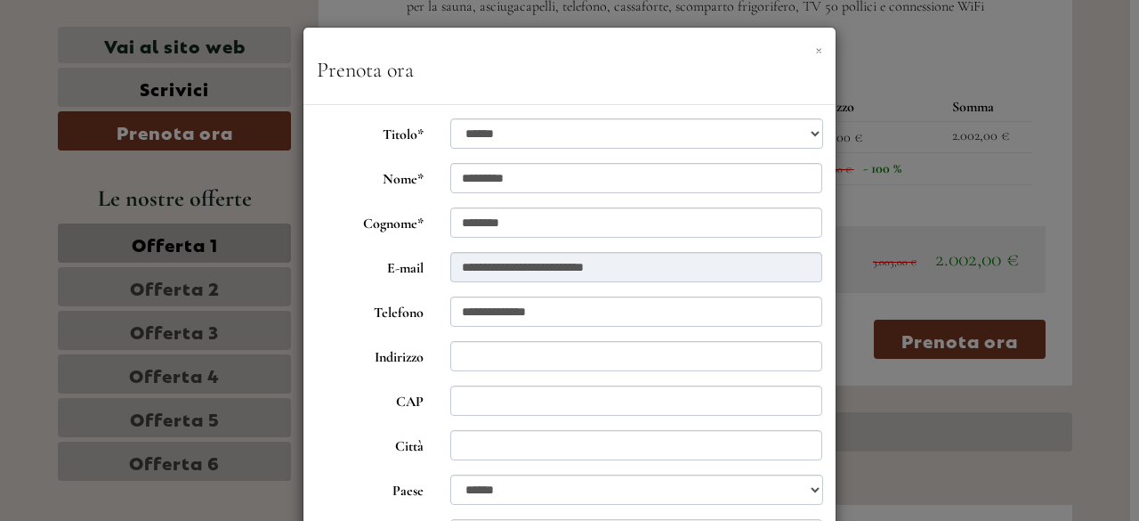
click at [815, 39] on button "×" at bounding box center [818, 48] width 7 height 19
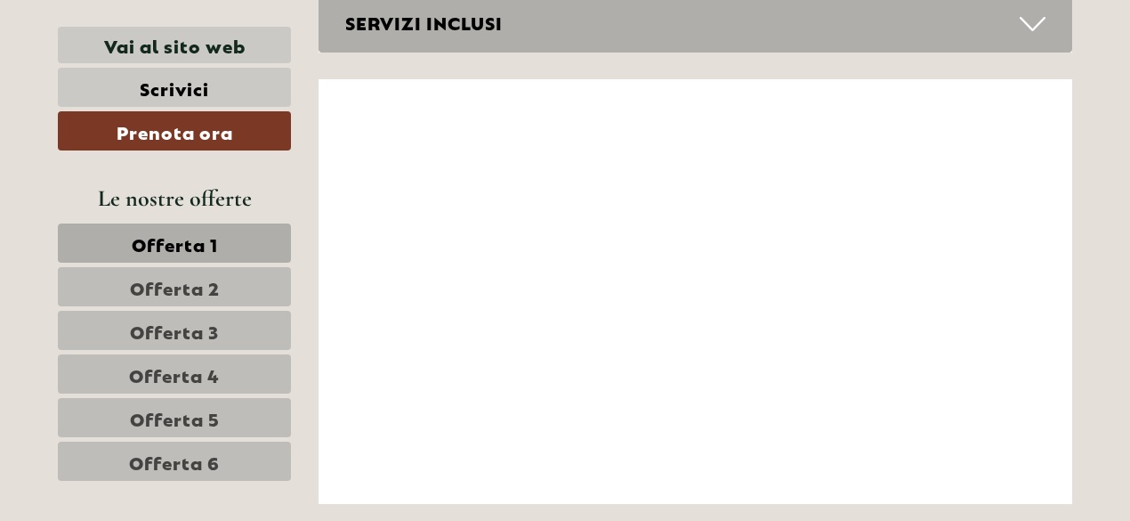
scroll to position [6129, 0]
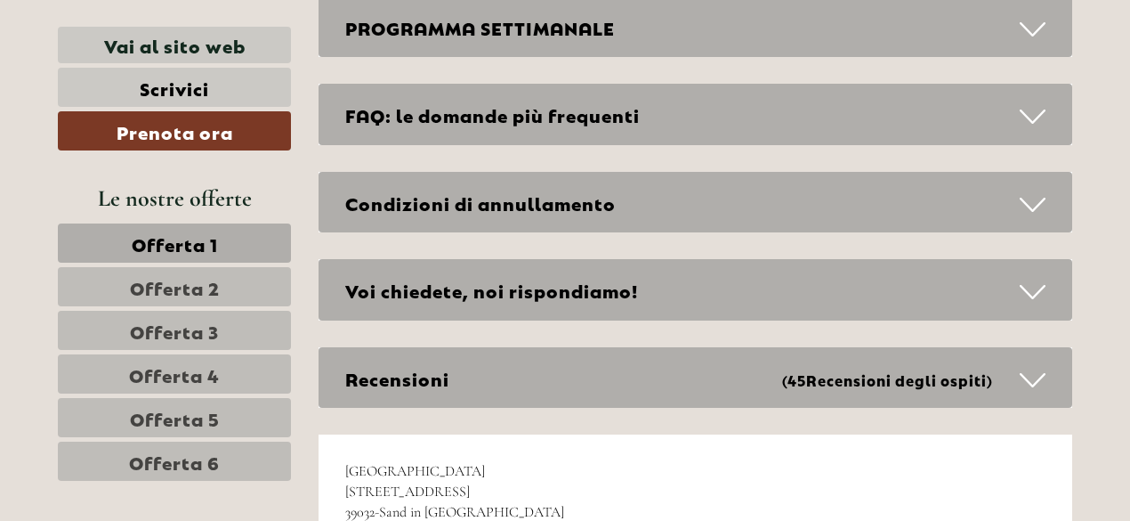
click at [1031, 190] on icon at bounding box center [1033, 205] width 26 height 30
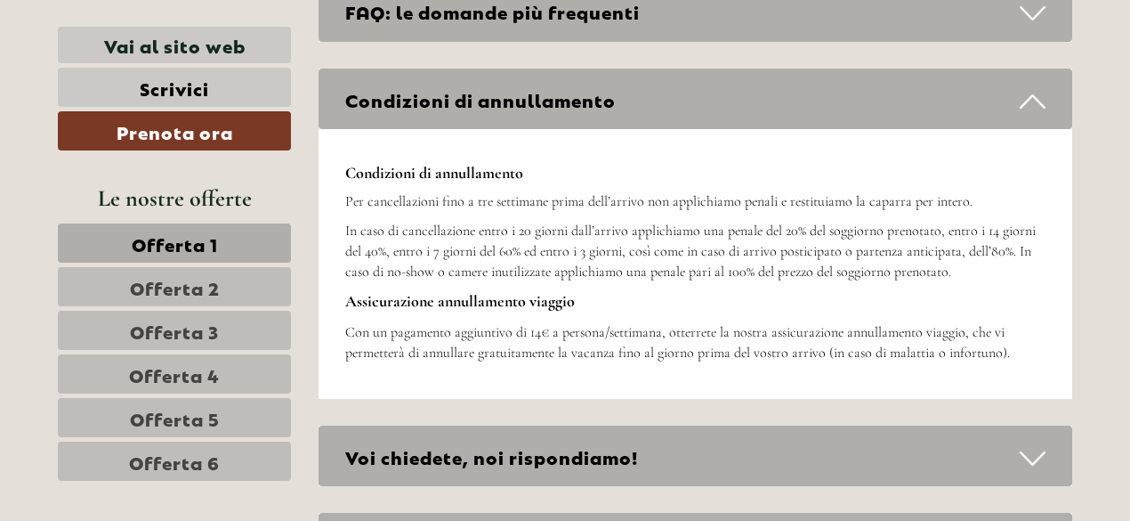
scroll to position [6187, 0]
